Goal: Find specific page/section: Find specific page/section

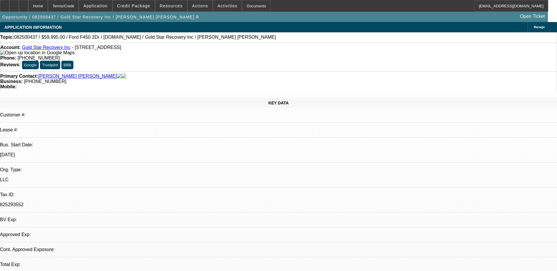
select select "0"
select select "1"
select select "3"
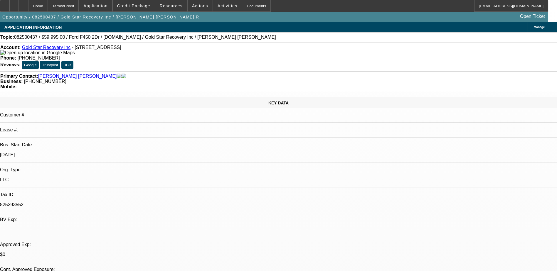
select select "6"
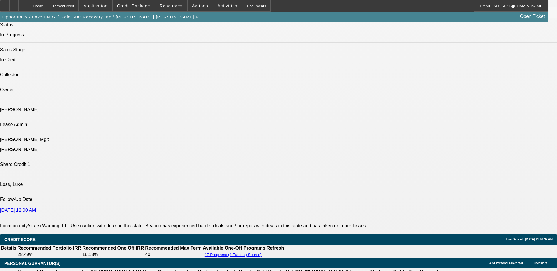
scroll to position [646, 0]
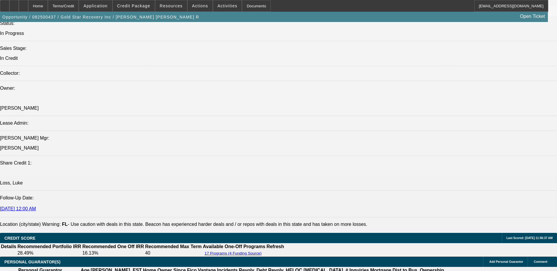
drag, startPoint x: 50, startPoint y: 220, endPoint x: 47, endPoint y: 214, distance: 7.1
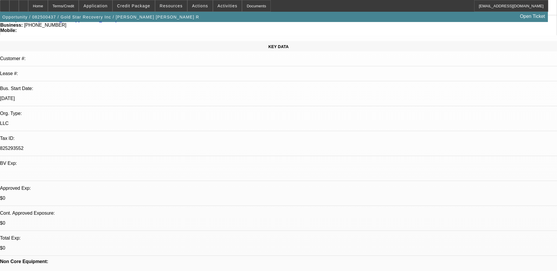
scroll to position [0, 0]
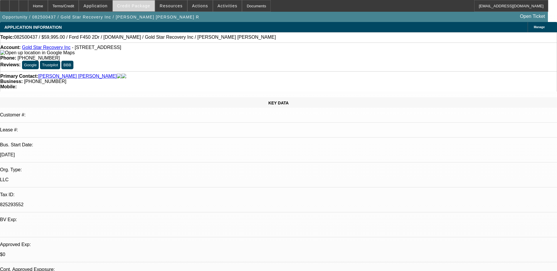
click at [139, 5] on span "Credit Package" at bounding box center [133, 6] width 33 height 5
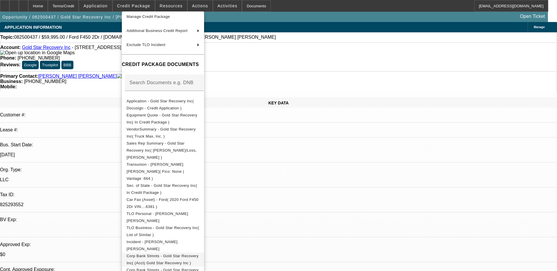
scroll to position [47, 0]
click at [171, 254] on span "Corp Bank Stmnts - Gold Star Recovery Inc( (Acct) Gold Star Recovery Inc )" at bounding box center [163, 259] width 72 height 11
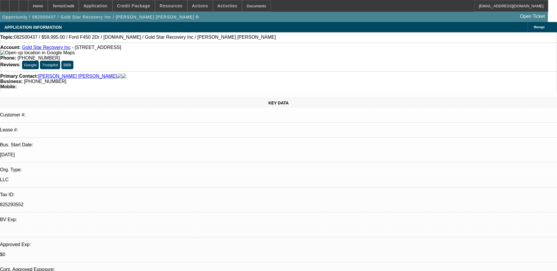
click at [171, 244] on div "Preview Credit Package Add Document Compile Credit Package Manage Credit Packag…" at bounding box center [163, 141] width 82 height 260
